Goal: Task Accomplishment & Management: Complete application form

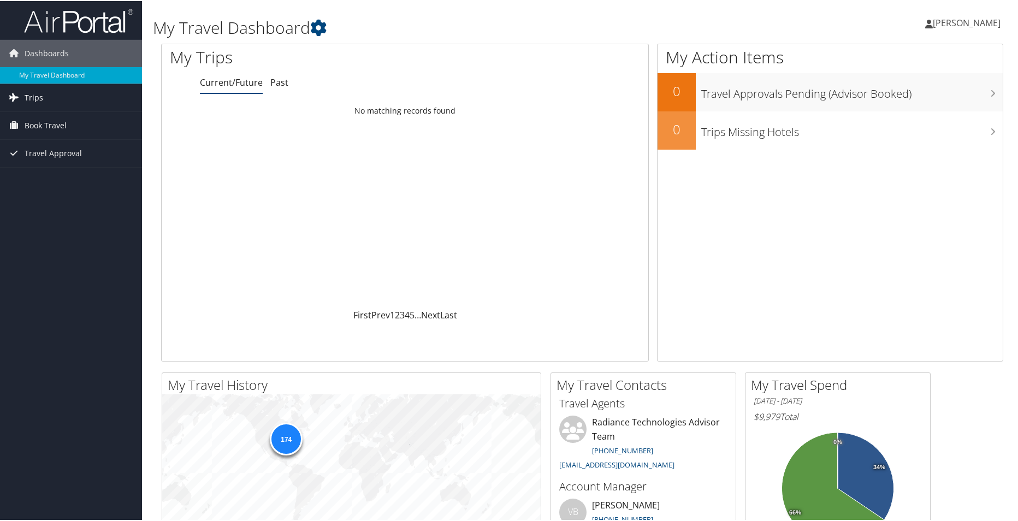
click at [38, 99] on span "Trips" at bounding box center [34, 96] width 19 height 27
click at [48, 171] on span "Book Travel" at bounding box center [46, 173] width 42 height 27
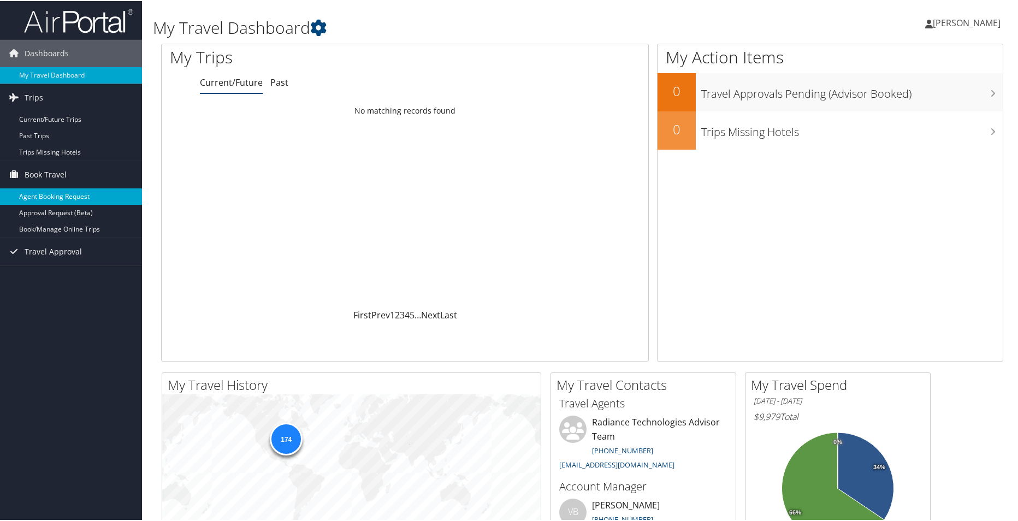
click at [62, 195] on link "Agent Booking Request" at bounding box center [71, 195] width 142 height 16
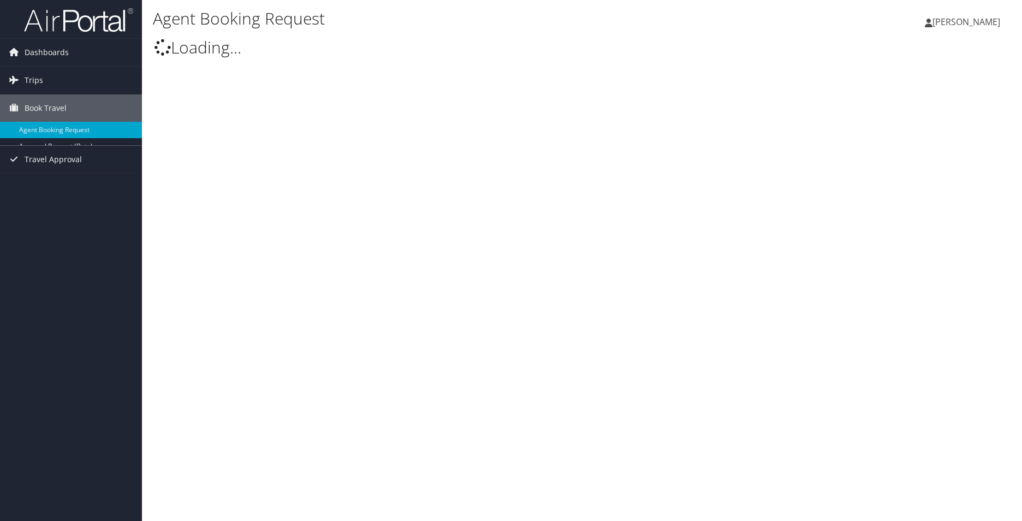
select select "[EMAIL_ADDRESS][DOMAIN_NAME]"
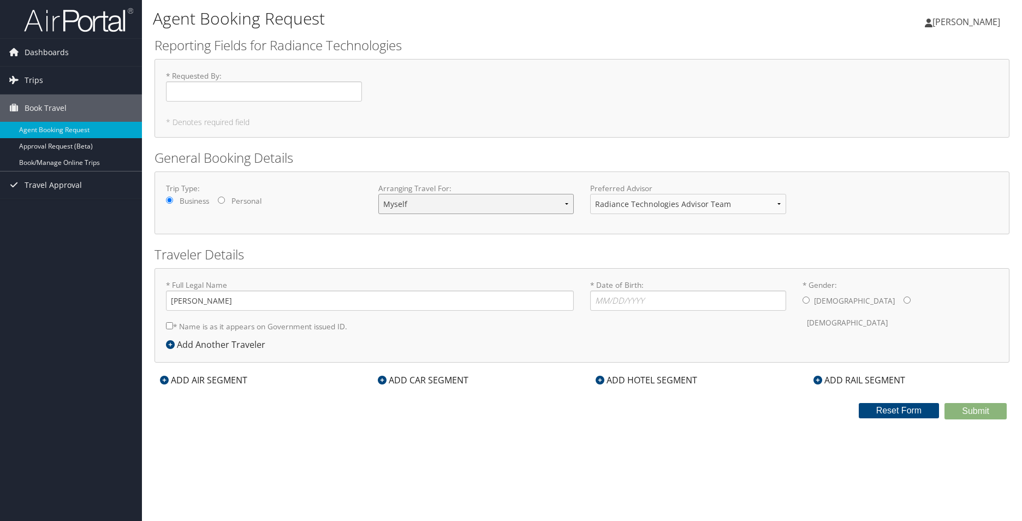
click at [479, 206] on select "Myself Another Traveler Guest Traveler" at bounding box center [476, 204] width 196 height 20
click at [606, 454] on div "Agent Booking Request Jeffrey Schlabs Jeffrey Schlabs My Settings Travel Agency…" at bounding box center [582, 260] width 880 height 521
click at [634, 206] on select "Radiance Technologies Advisor Team" at bounding box center [688, 204] width 196 height 20
click at [38, 87] on span "Trips" at bounding box center [34, 80] width 19 height 27
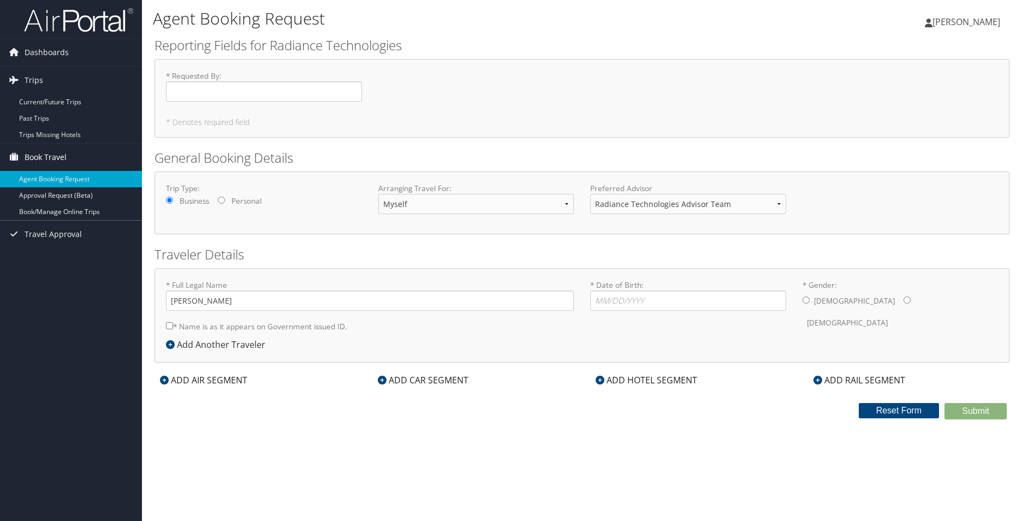
click at [44, 156] on span "Book Travel" at bounding box center [46, 157] width 42 height 27
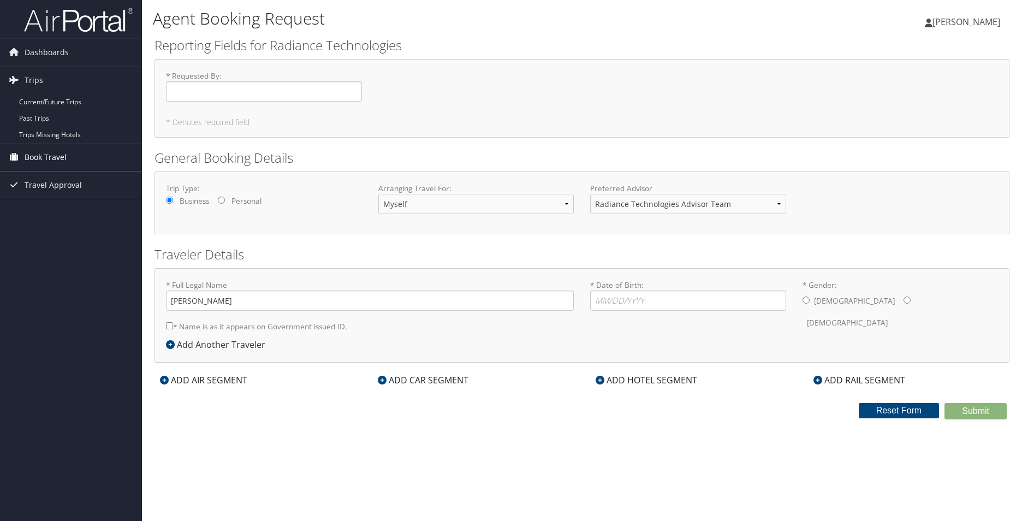
click at [44, 156] on span "Book Travel" at bounding box center [46, 157] width 42 height 27
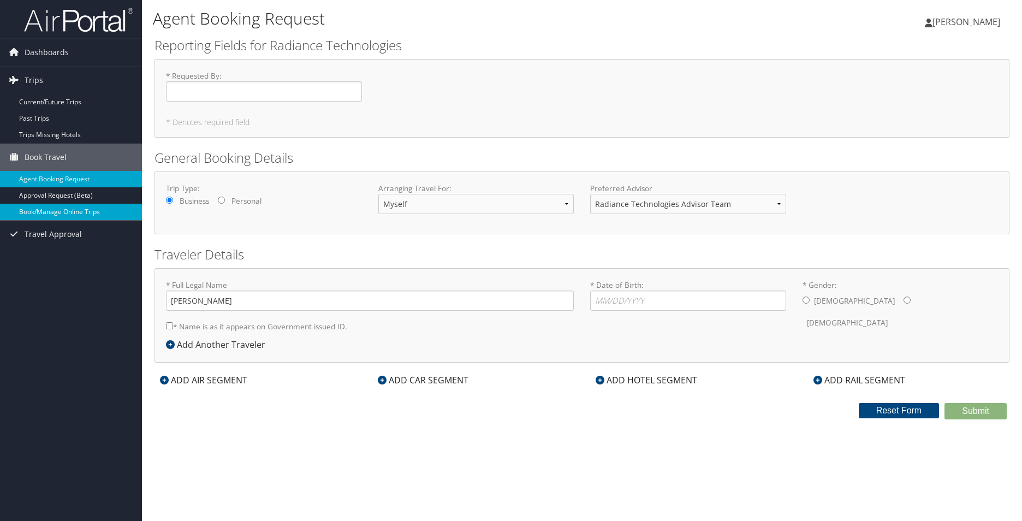
click at [45, 213] on link "Book/Manage Online Trips" at bounding box center [71, 212] width 142 height 16
